Goal: Transaction & Acquisition: Purchase product/service

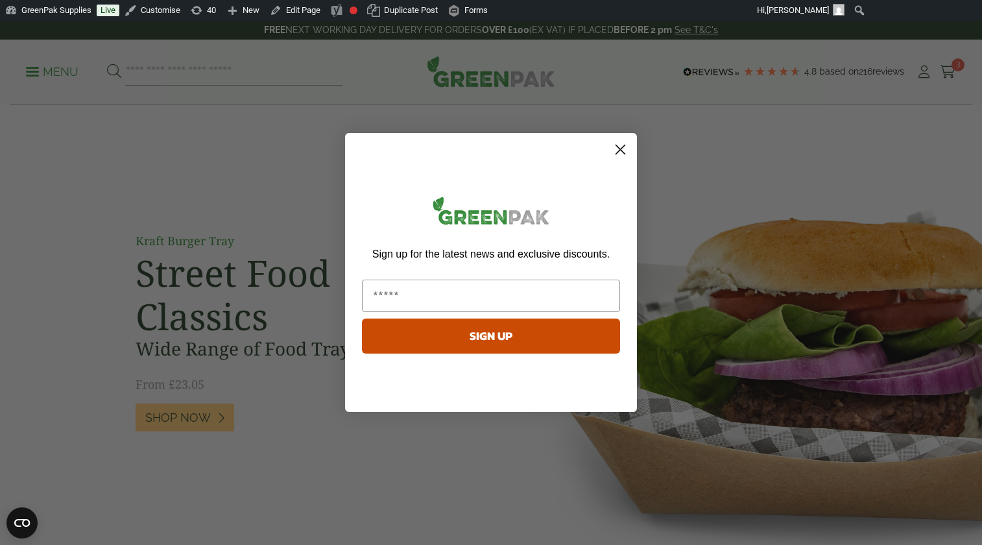
click at [622, 150] on icon "Close dialog" at bounding box center [620, 149] width 9 height 9
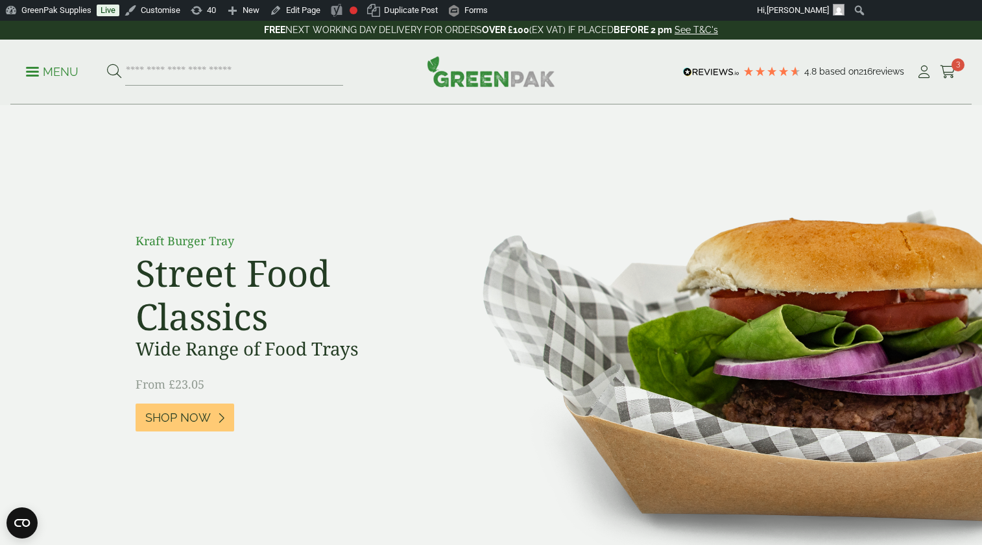
click at [57, 73] on p "Menu" at bounding box center [52, 72] width 53 height 16
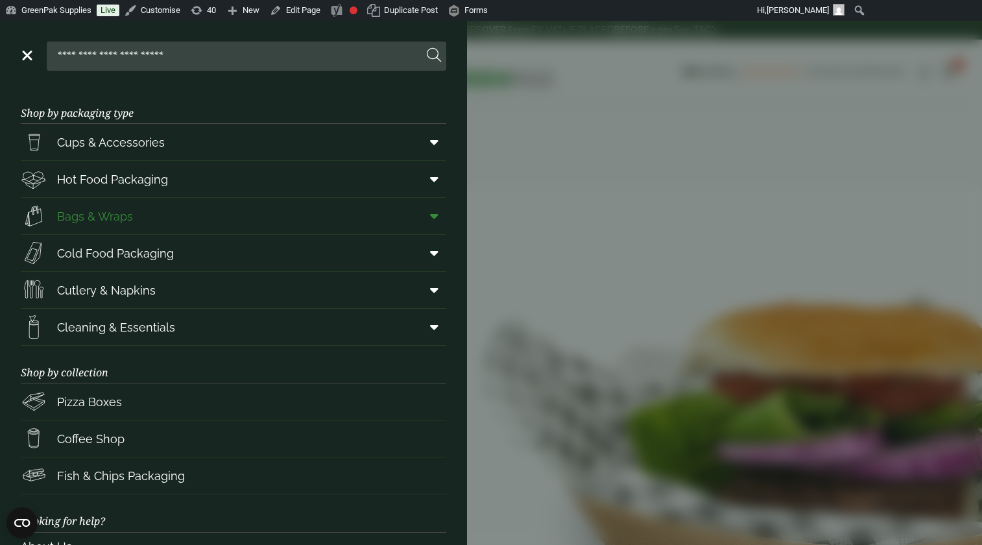
click at [432, 219] on icon at bounding box center [434, 216] width 8 height 13
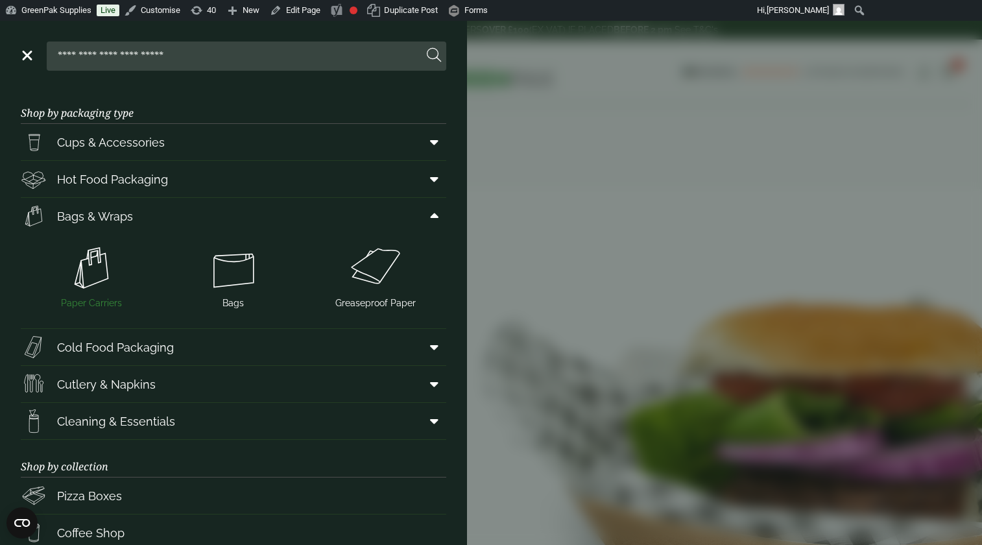
click at [100, 304] on span "Paper Carriers" at bounding box center [91, 304] width 61 height 14
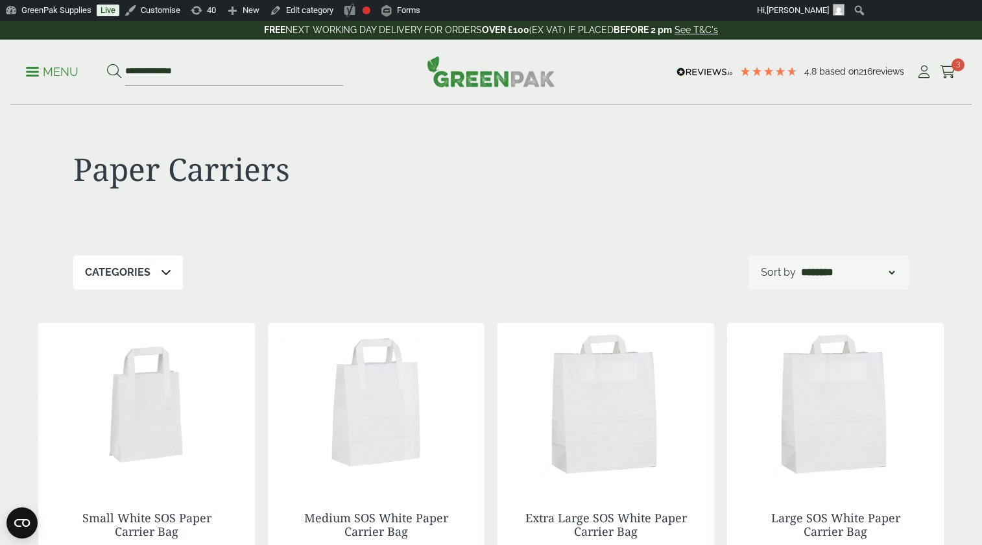
click at [55, 72] on p "Menu" at bounding box center [52, 72] width 53 height 16
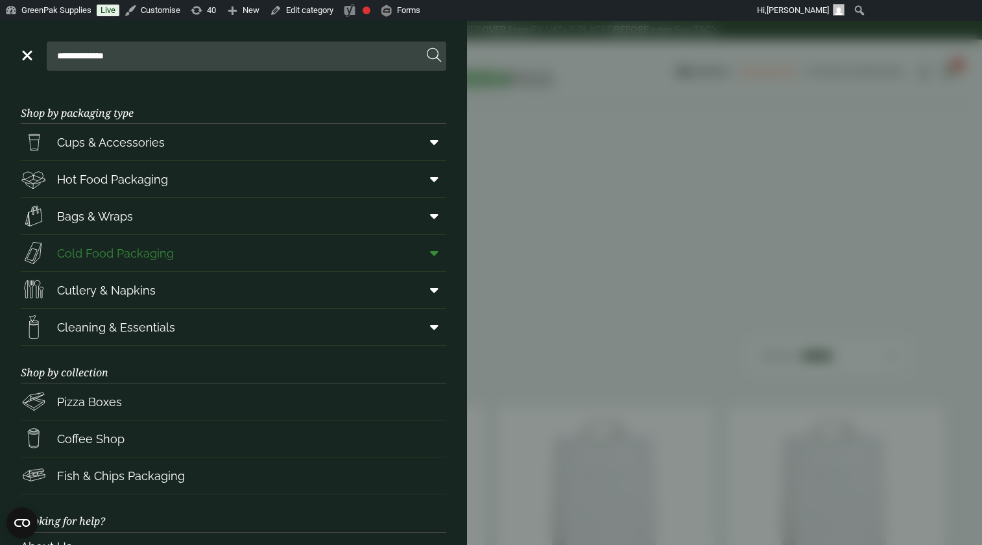
click at [437, 252] on icon at bounding box center [434, 253] width 8 height 13
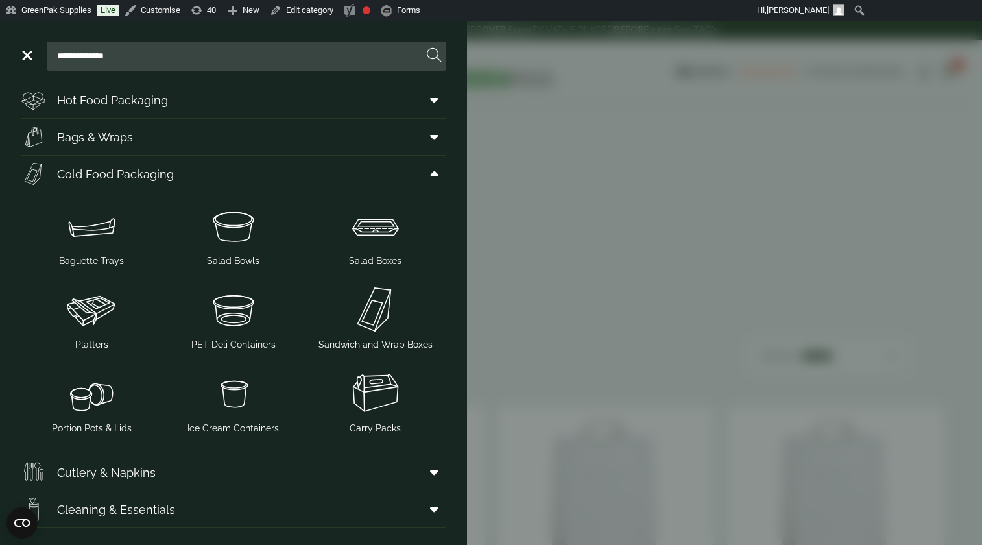
scroll to position [306, 0]
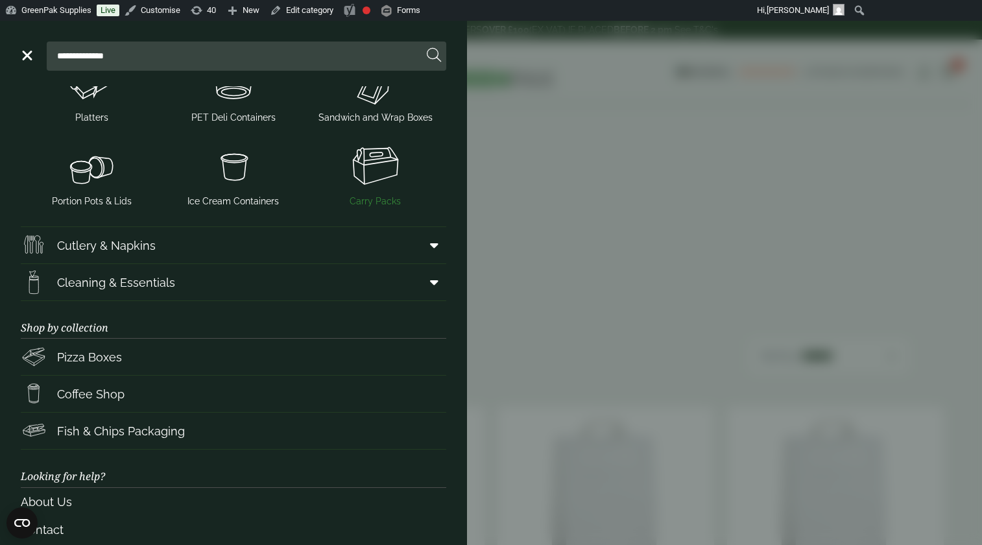
click at [378, 199] on span "Carry Packs" at bounding box center [375, 202] width 51 height 14
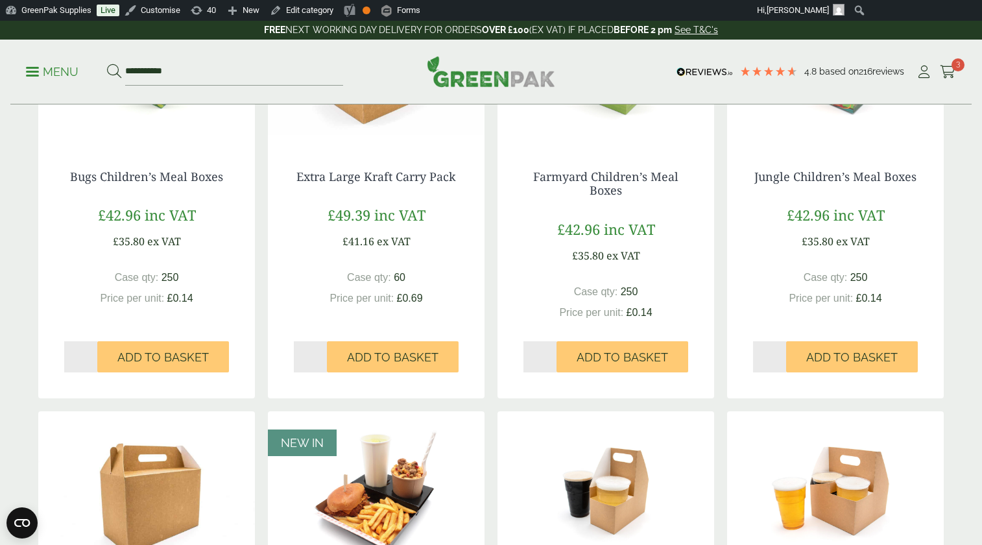
scroll to position [42, 0]
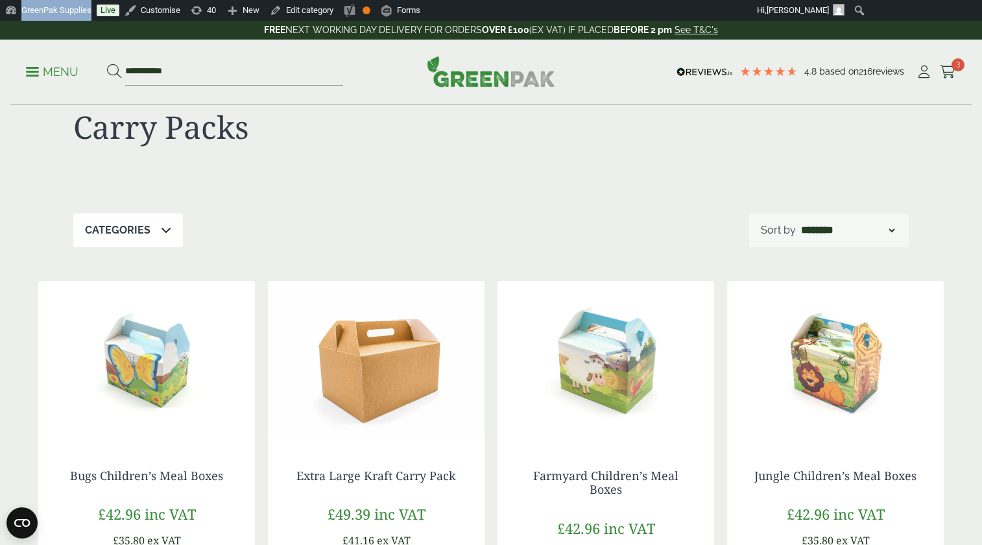
click at [66, 71] on p "Menu" at bounding box center [52, 72] width 53 height 16
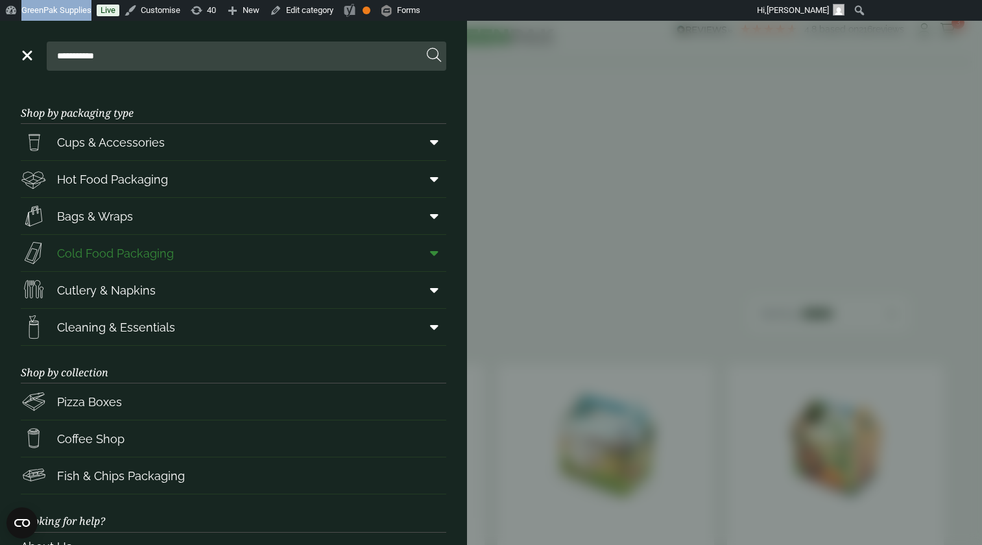
click at [436, 256] on icon at bounding box center [434, 253] width 8 height 13
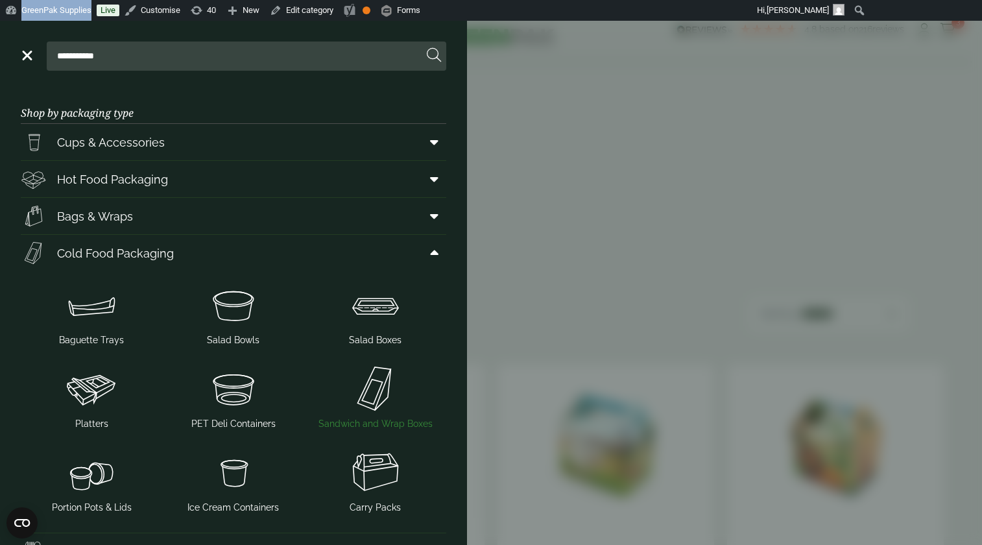
scroll to position [8, 0]
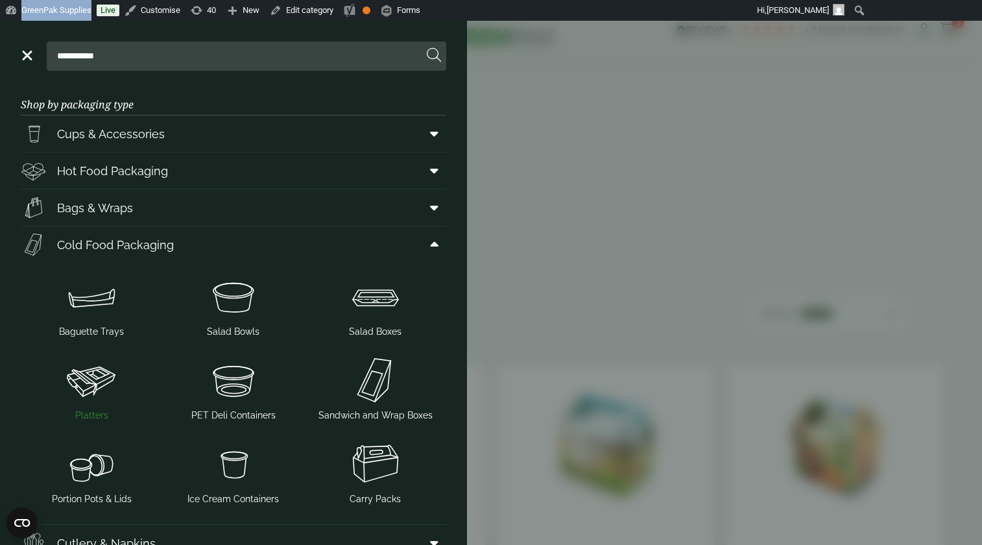
click at [90, 416] on span "Platters" at bounding box center [91, 416] width 33 height 14
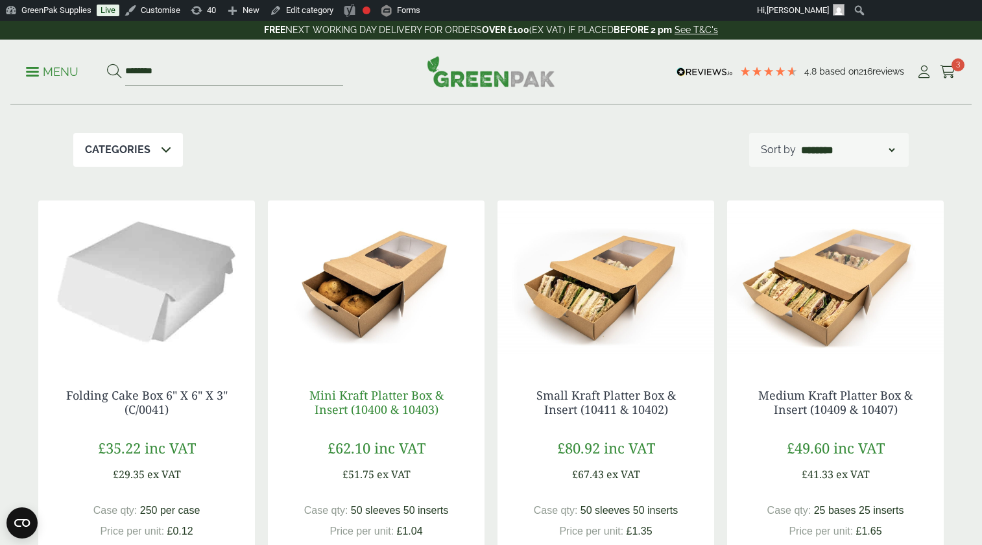
scroll to position [166, 0]
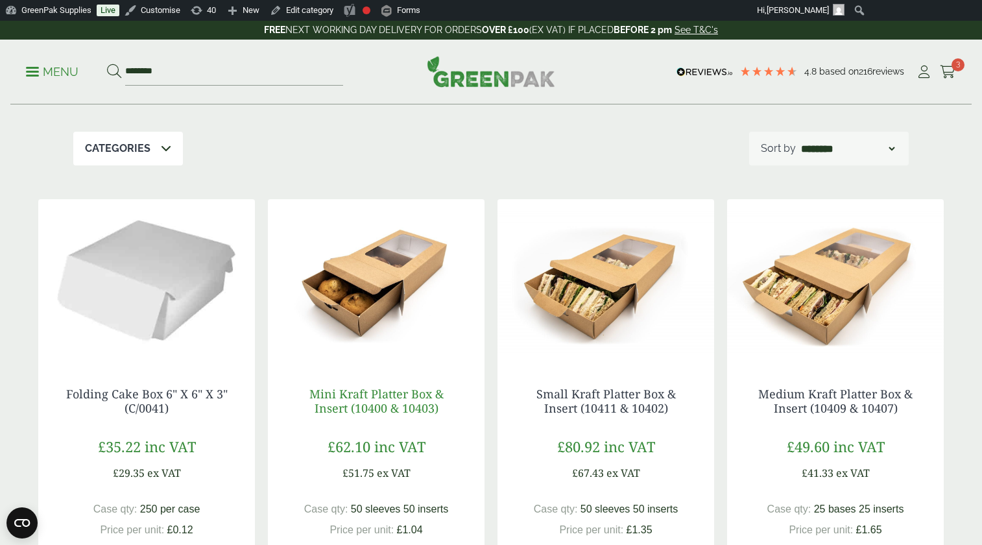
click at [376, 400] on link "Mini Kraft Platter Box & Insert (10400 & 10403)" at bounding box center [376, 401] width 134 height 30
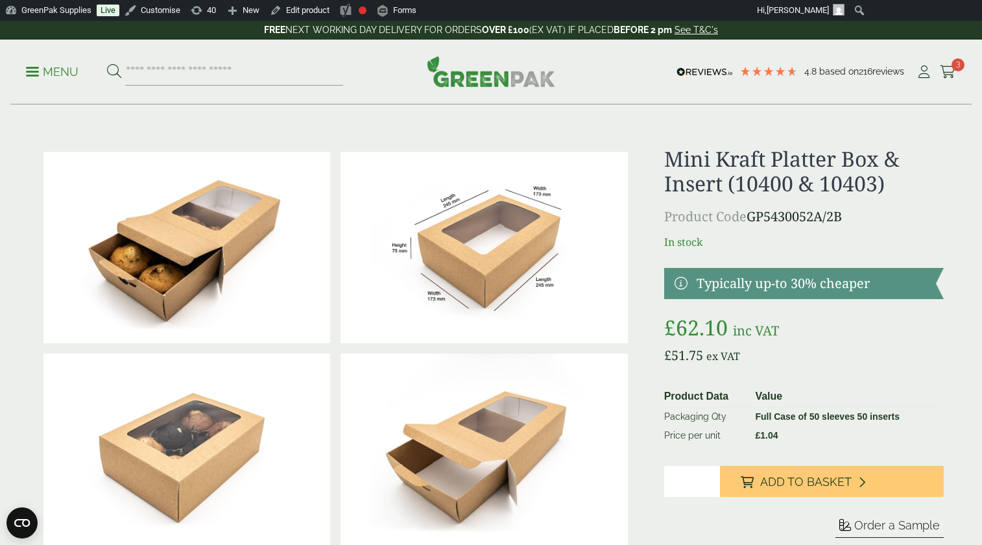
click at [483, 283] on img at bounding box center [484, 247] width 287 height 191
